Goal: Check status: Check status

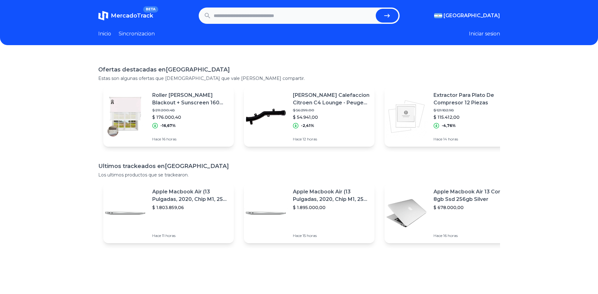
click at [263, 18] on input "text" at bounding box center [293, 16] width 159 height 14
type input "**********"
click at [376, 9] on button "submit" at bounding box center [387, 16] width 23 height 14
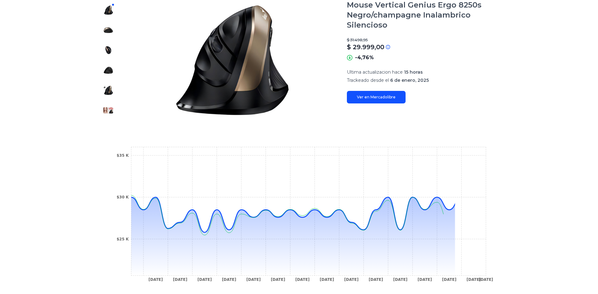
scroll to position [126, 0]
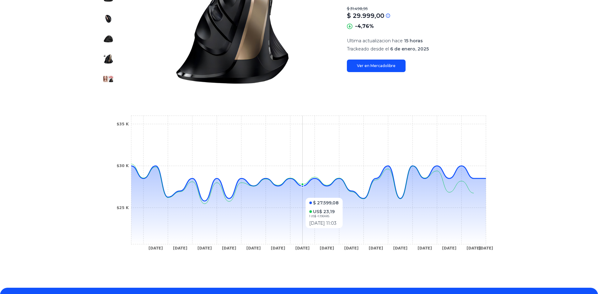
drag, startPoint x: 334, startPoint y: 232, endPoint x: 302, endPoint y: 231, distance: 31.4
click at [302, 231] on icon at bounding box center [308, 205] width 355 height 78
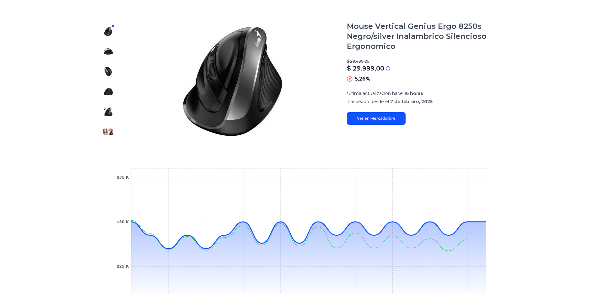
scroll to position [104, 0]
